Goal: Task Accomplishment & Management: Complete application form

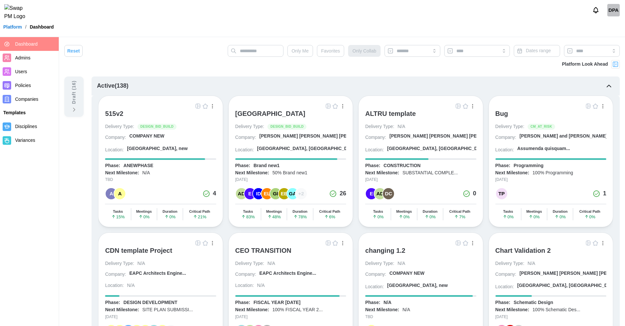
click at [613, 9] on div "DPA" at bounding box center [613, 10] width 12 height 12
click at [614, 16] on div "DPA" at bounding box center [613, 10] width 12 height 12
click at [610, 12] on div "DPA" at bounding box center [613, 10] width 12 height 12
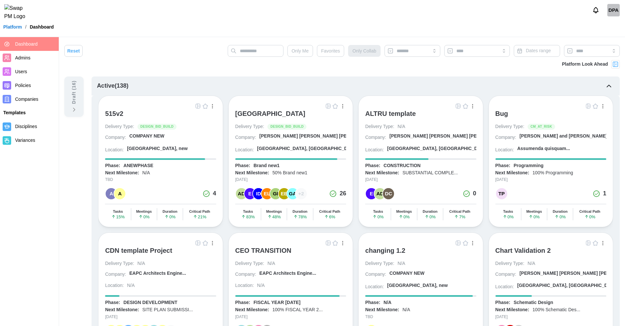
click at [616, 12] on div "DPA" at bounding box center [613, 10] width 12 height 12
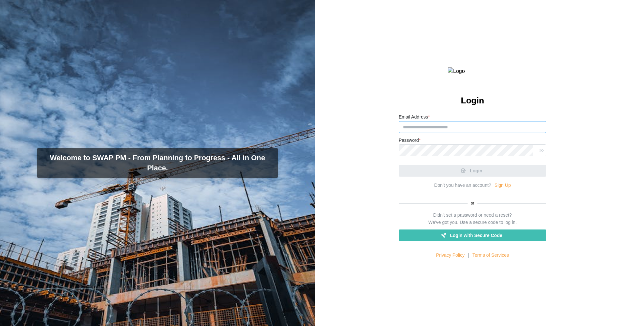
type input "**********"
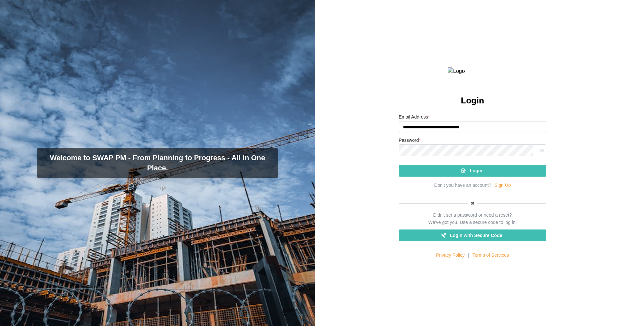
click at [499, 189] on link "Sign Up" at bounding box center [502, 185] width 16 height 7
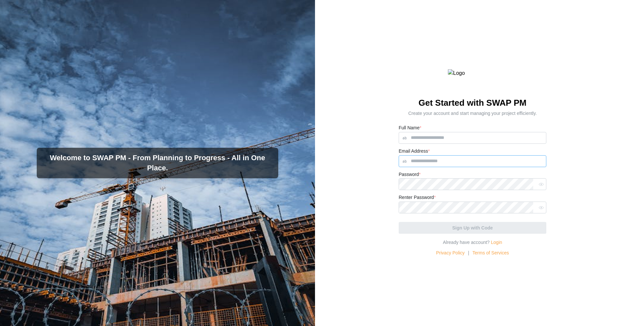
type input "**********"
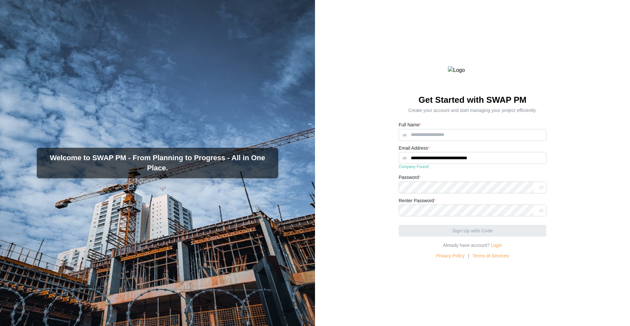
click at [540, 192] on button "button" at bounding box center [540, 187] width 9 height 9
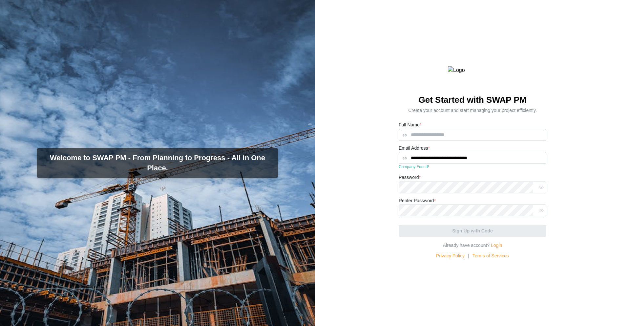
click at [540, 192] on button "button" at bounding box center [540, 187] width 9 height 9
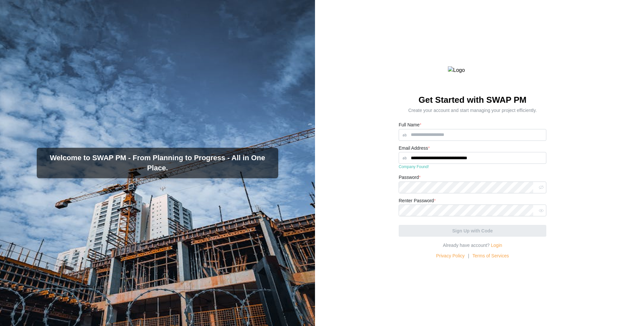
click at [540, 192] on button "button" at bounding box center [540, 187] width 9 height 9
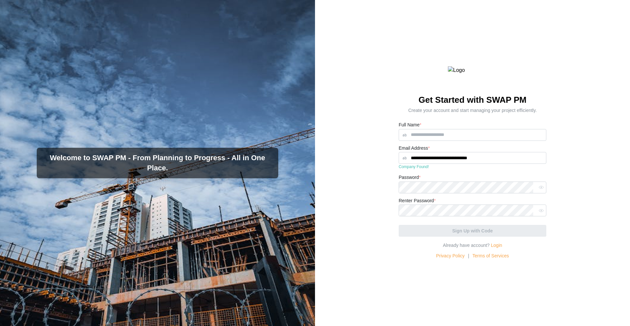
click at [540, 192] on button "button" at bounding box center [540, 187] width 9 height 9
click at [538, 190] on icon "button" at bounding box center [540, 187] width 5 height 5
click at [538, 189] on icon "button" at bounding box center [540, 187] width 5 height 3
click at [538, 190] on icon "button" at bounding box center [540, 187] width 5 height 5
click at [538, 189] on icon "button" at bounding box center [540, 187] width 5 height 4
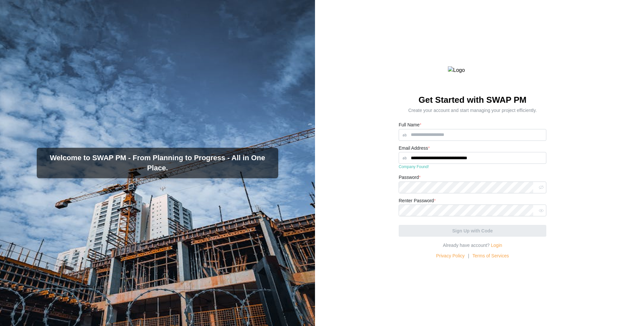
click at [538, 190] on icon "button" at bounding box center [540, 187] width 5 height 5
click at [538, 189] on icon "button" at bounding box center [540, 187] width 5 height 3
click at [538, 190] on icon "button" at bounding box center [540, 187] width 5 height 5
click at [538, 189] on icon "button" at bounding box center [540, 187] width 5 height 3
click at [538, 190] on icon "button" at bounding box center [540, 187] width 5 height 5
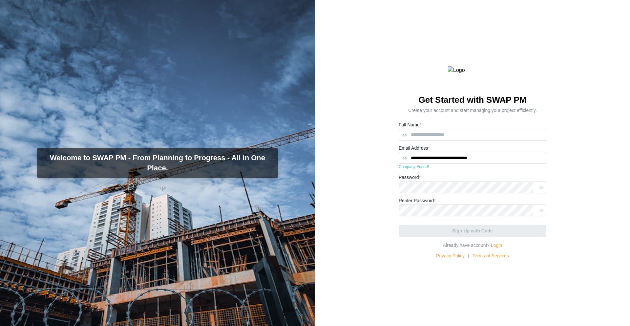
click at [538, 189] on icon "button" at bounding box center [540, 187] width 5 height 3
click at [538, 190] on icon "button" at bounding box center [540, 187] width 5 height 5
click at [538, 189] on icon "button" at bounding box center [540, 187] width 5 height 4
click at [538, 190] on icon "button" at bounding box center [540, 187] width 5 height 5
click at [538, 189] on icon "button" at bounding box center [540, 187] width 5 height 3
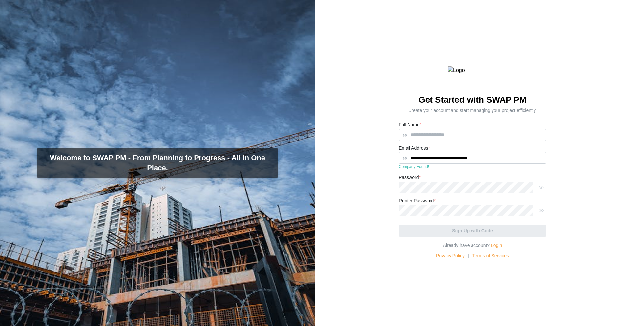
click at [538, 190] on icon "button" at bounding box center [540, 187] width 5 height 5
click at [538, 189] on icon "button" at bounding box center [540, 187] width 5 height 3
click at [538, 190] on icon "button" at bounding box center [540, 187] width 5 height 5
click at [538, 189] on icon "button" at bounding box center [540, 187] width 5 height 3
click at [538, 190] on icon "button" at bounding box center [540, 187] width 5 height 5
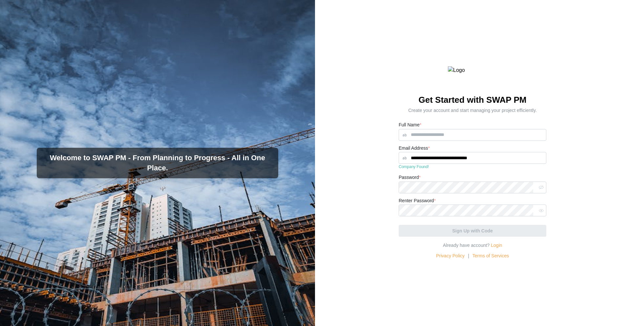
click at [539, 190] on icon "button" at bounding box center [540, 187] width 5 height 5
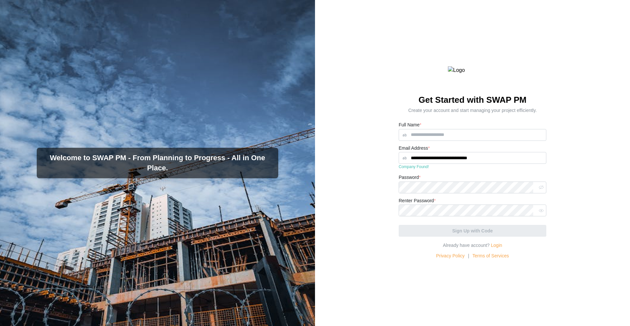
click at [539, 190] on icon "button" at bounding box center [540, 187] width 5 height 5
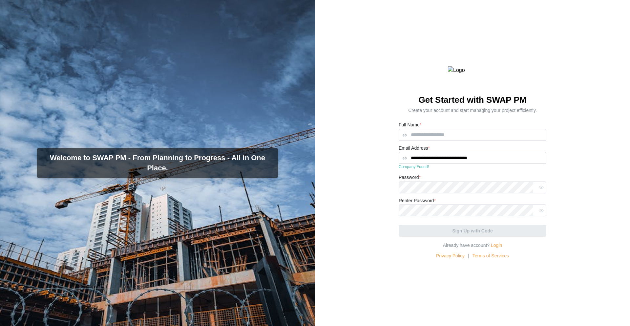
click at [539, 190] on icon "button" at bounding box center [540, 187] width 5 height 5
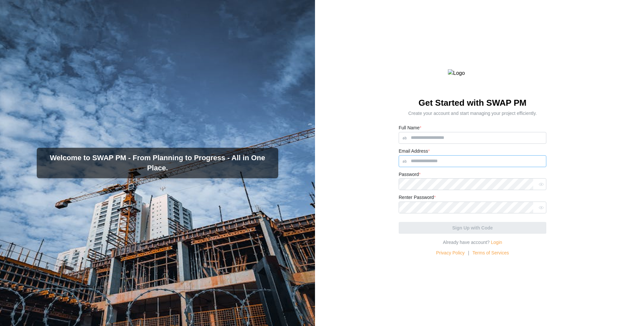
type input "**********"
click at [539, 187] on icon "button" at bounding box center [540, 184] width 5 height 5
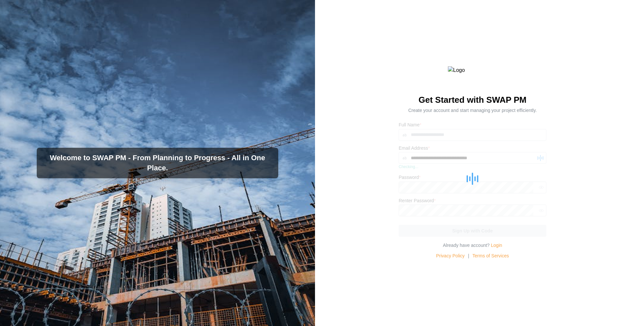
click at [539, 199] on form "**********" at bounding box center [472, 179] width 148 height 116
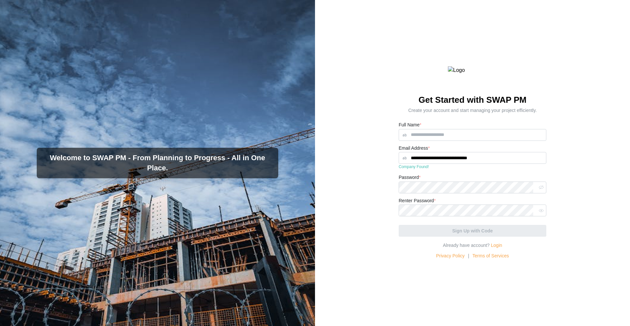
click at [539, 190] on icon "button" at bounding box center [540, 187] width 5 height 5
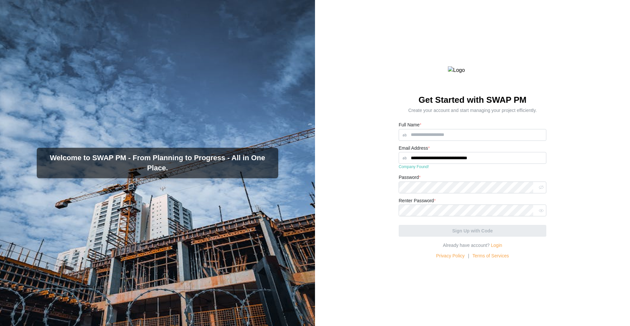
click at [539, 190] on icon "button" at bounding box center [540, 187] width 5 height 5
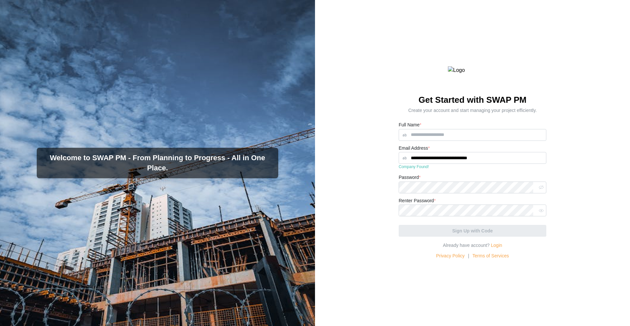
click at [539, 190] on icon "button" at bounding box center [540, 187] width 5 height 5
